Goal: Task Accomplishment & Management: Manage account settings

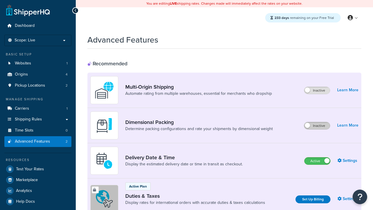
click at [317, 126] on label "Inactive" at bounding box center [317, 125] width 26 height 7
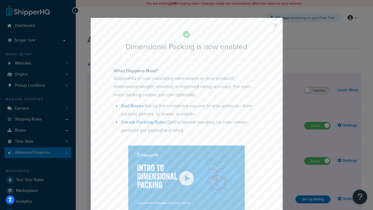
click at [267, 27] on button "button" at bounding box center [266, 27] width 1 height 1
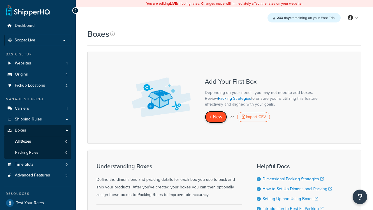
click at [216, 117] on span "+ New" at bounding box center [216, 116] width 13 height 7
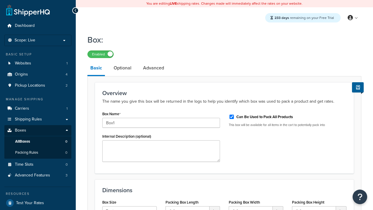
select select "usps_small"
type input "8.5"
type input "5"
type input "1.5"
type input "Box1"
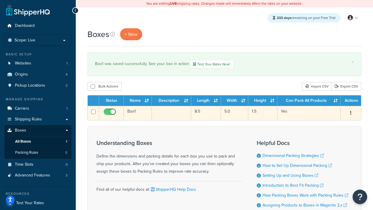
click at [110, 114] on input "checkbox" at bounding box center [111, 113] width 16 height 7
checkbox input "false"
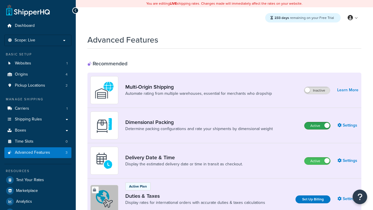
click at [317, 126] on label "Active" at bounding box center [318, 125] width 26 height 7
